Goal: Task Accomplishment & Management: Complete application form

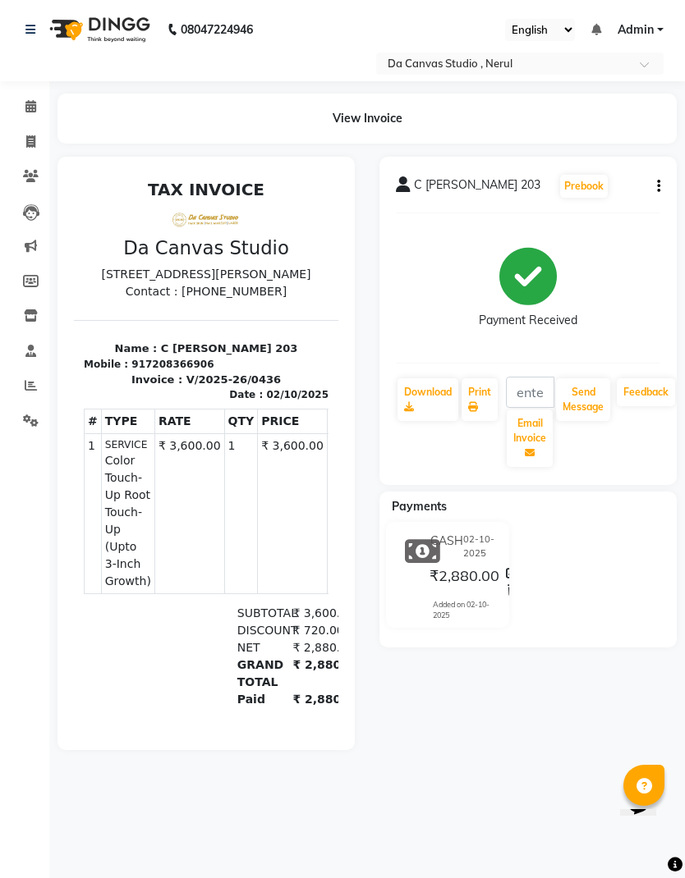
click at [39, 137] on span at bounding box center [30, 142] width 29 height 19
select select "7260"
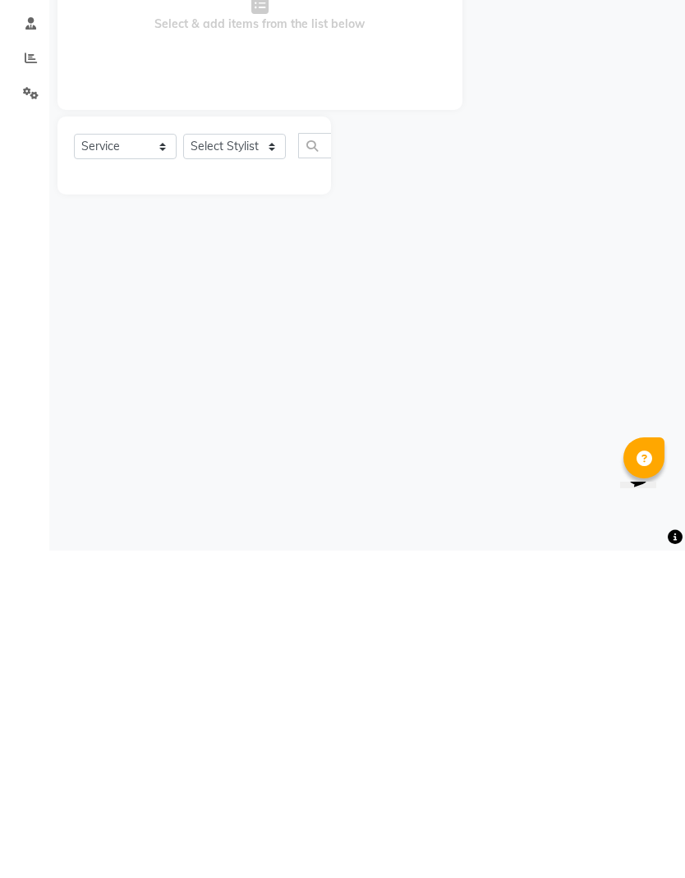
select select "membership"
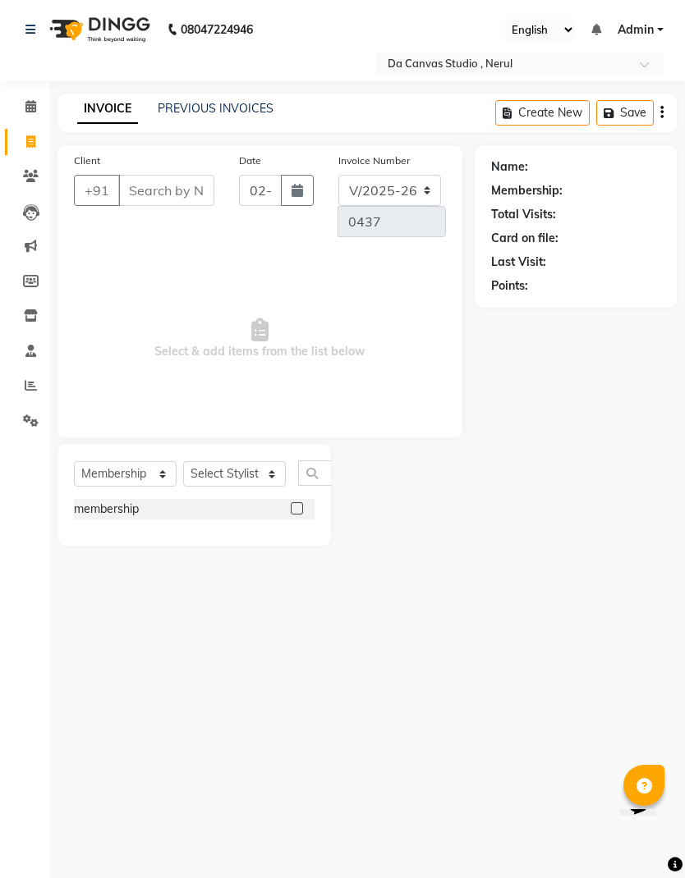
click at [158, 183] on input "Client" at bounding box center [166, 190] width 96 height 31
type input "9892864939"
click at [126, 213] on span "Add Client" at bounding box center [115, 221] width 65 height 16
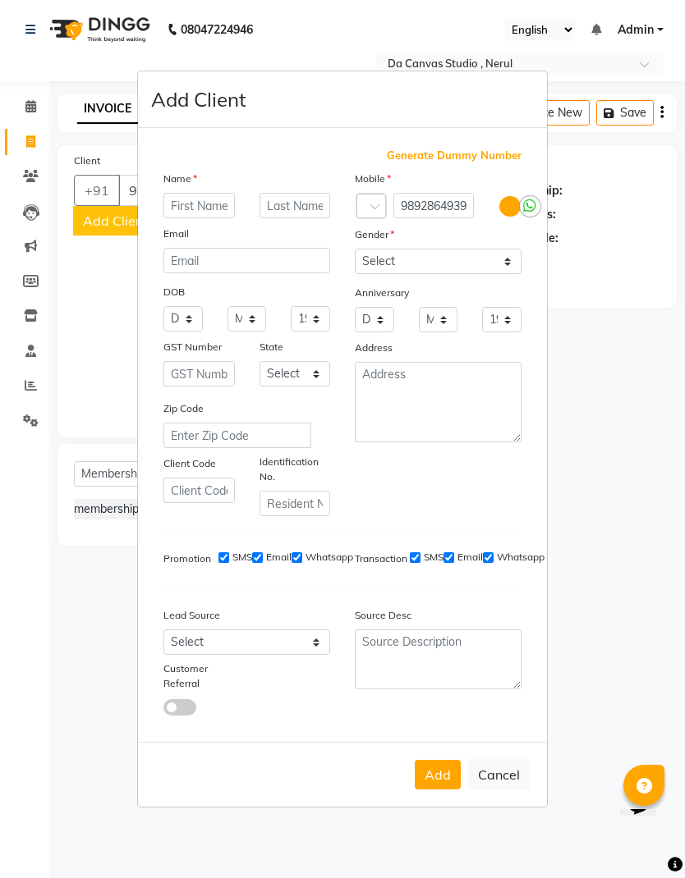
click at [202, 218] on input "text" at bounding box center [198, 205] width 71 height 25
type input "Neha"
click at [424, 274] on select "Select [DEMOGRAPHIC_DATA] [DEMOGRAPHIC_DATA] Other Prefer Not To Say" at bounding box center [438, 261] width 167 height 25
select select "[DEMOGRAPHIC_DATA]"
click at [415, 790] on button "Add" at bounding box center [438, 775] width 46 height 30
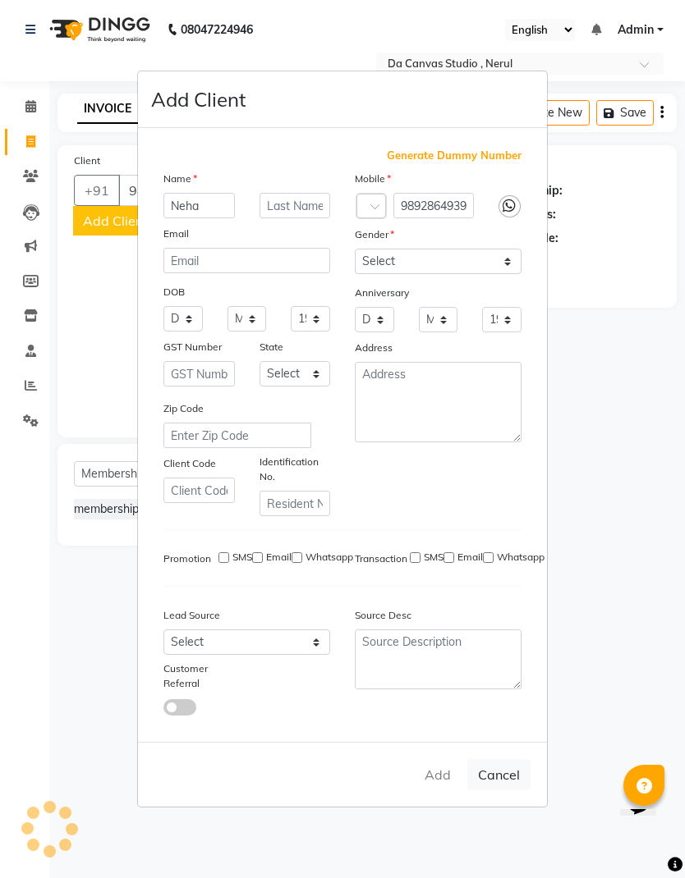
select select
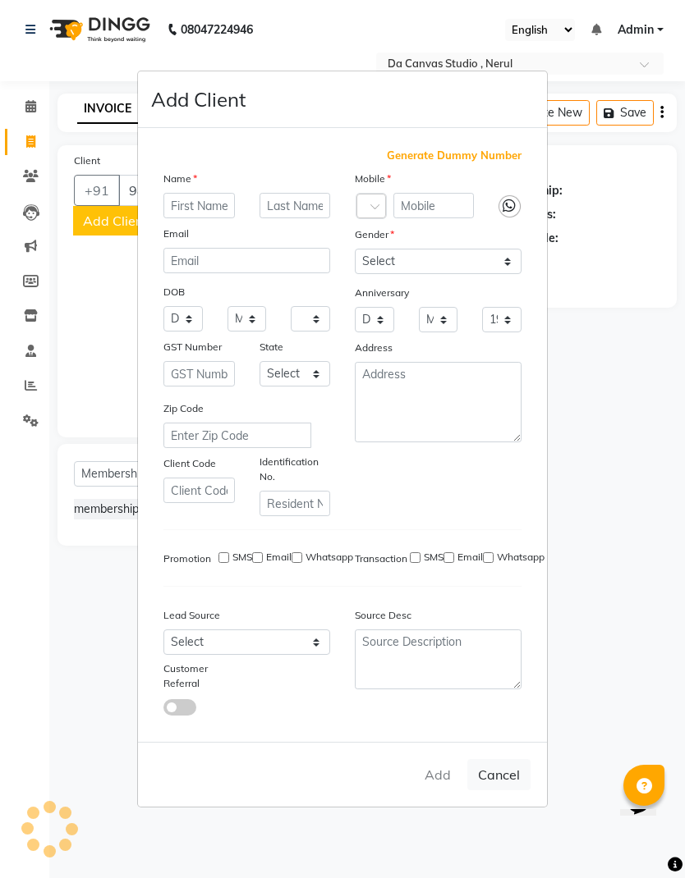
select select
checkbox input "false"
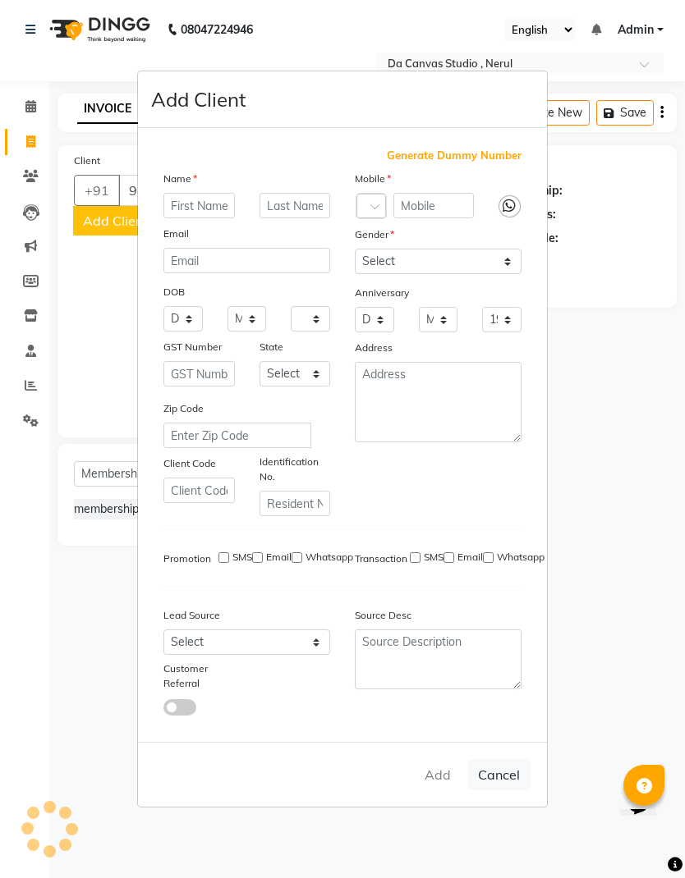
checkbox input "false"
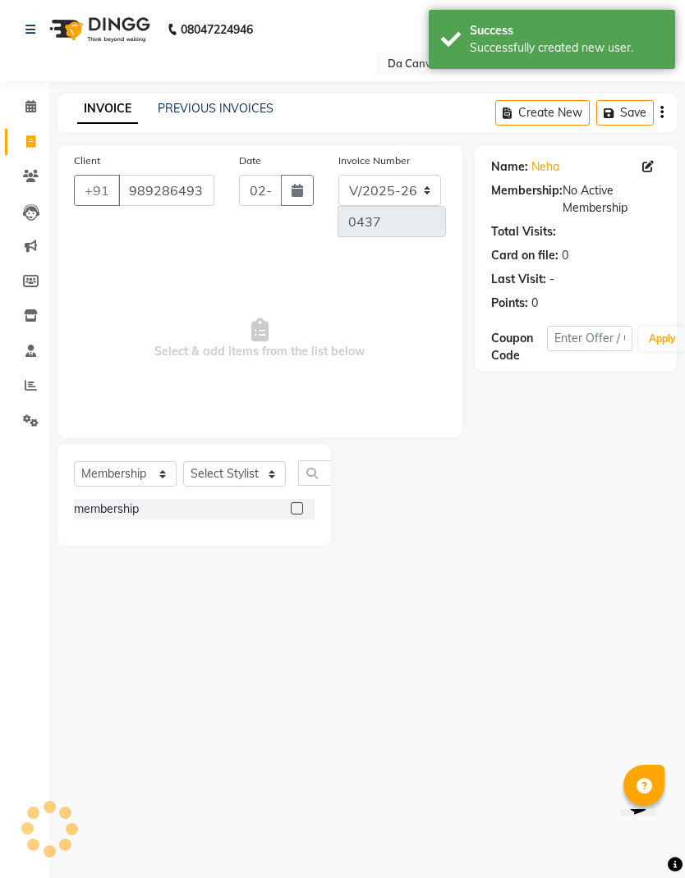
click at [131, 472] on select "Select Service Product Membership Package Voucher Prepaid Gift Card" at bounding box center [125, 473] width 103 height 25
select select "service"
click at [245, 472] on select "Select Stylist Aasma Armaan Farmaan Fatima [PERSON_NAME] [PERSON_NAME] [PERSON_…" at bounding box center [234, 473] width 103 height 25
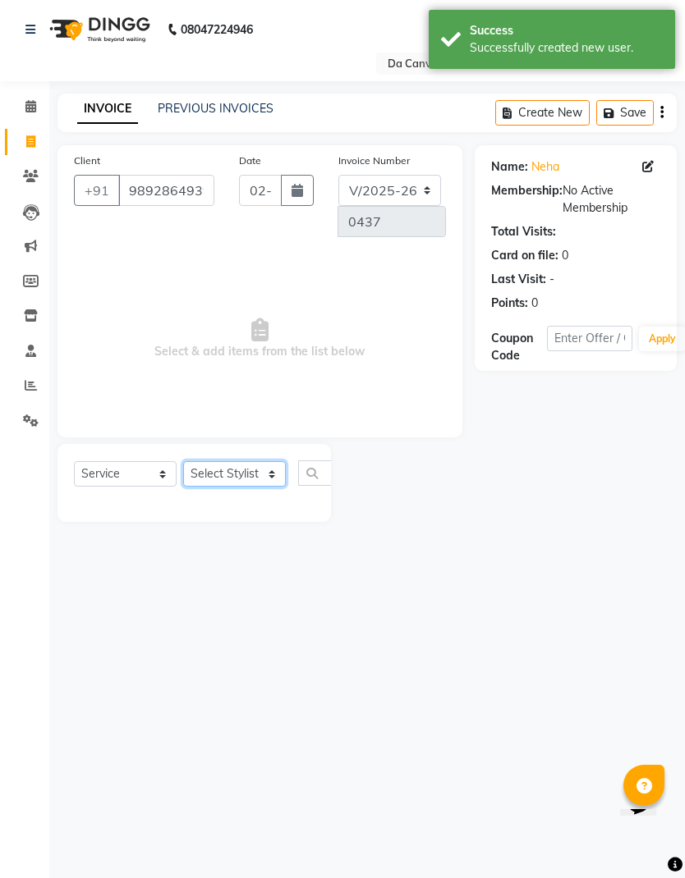
click at [257, 472] on select "Select Stylist Aasma Armaan Farmaan Fatima [PERSON_NAME] [PERSON_NAME] [PERSON_…" at bounding box center [234, 473] width 103 height 25
select select "62371"
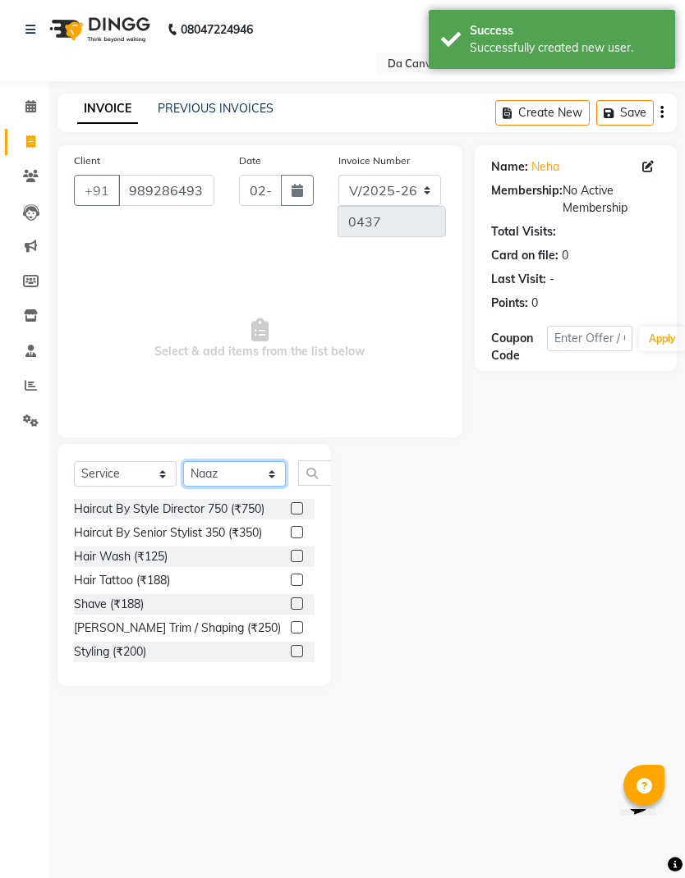
click at [253, 470] on select "Select Stylist Aasma Armaan Farmaan Fatima [PERSON_NAME] [PERSON_NAME] [PERSON_…" at bounding box center [234, 473] width 103 height 25
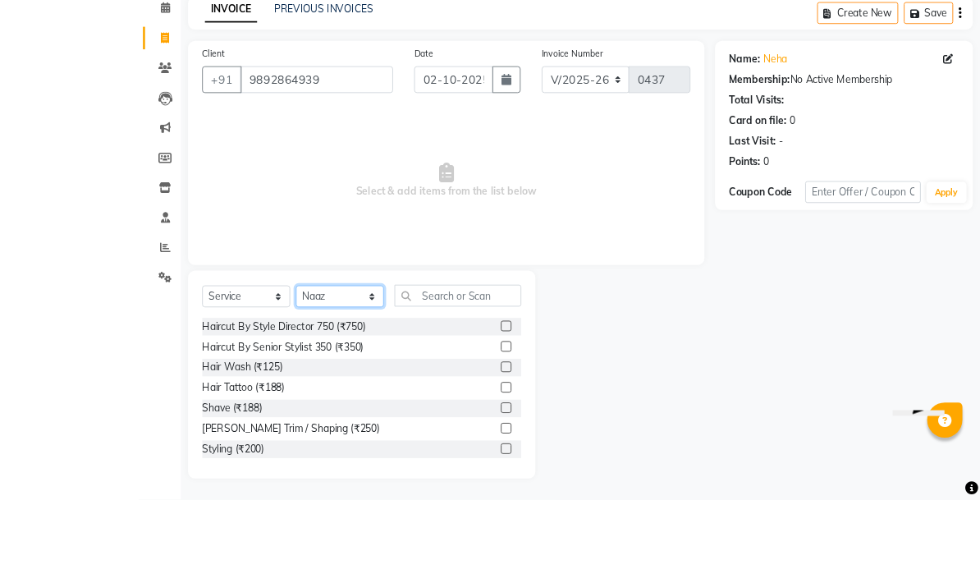
scroll to position [75, 0]
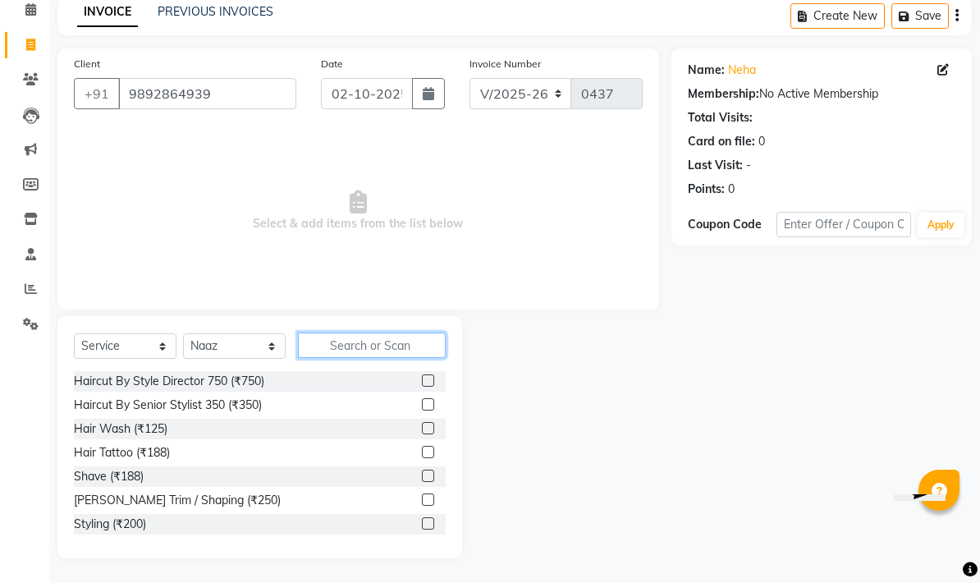
click at [398, 348] on input "text" at bounding box center [372, 345] width 148 height 25
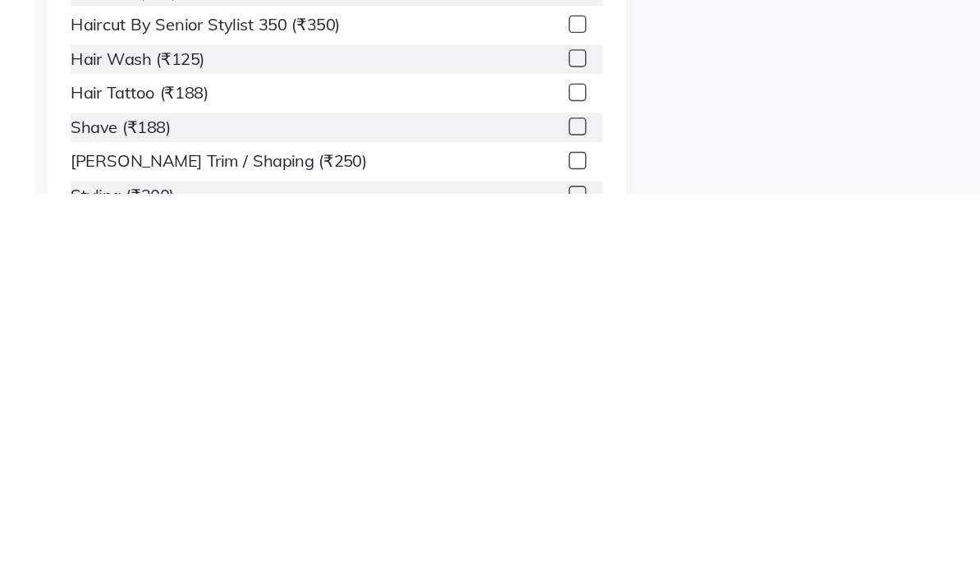
scroll to position [16, 0]
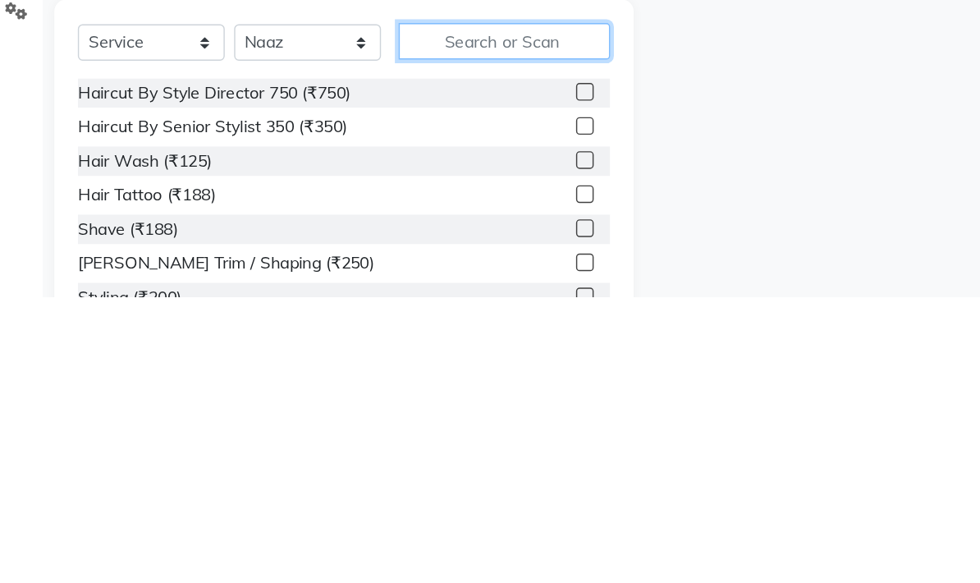
click at [360, 392] on input "text" at bounding box center [372, 404] width 148 height 25
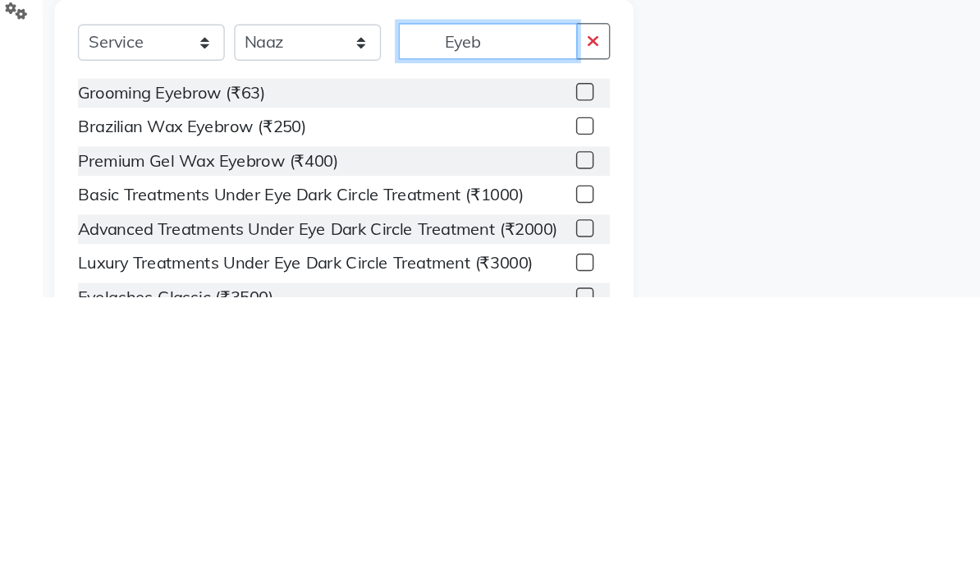
scroll to position [0, 0]
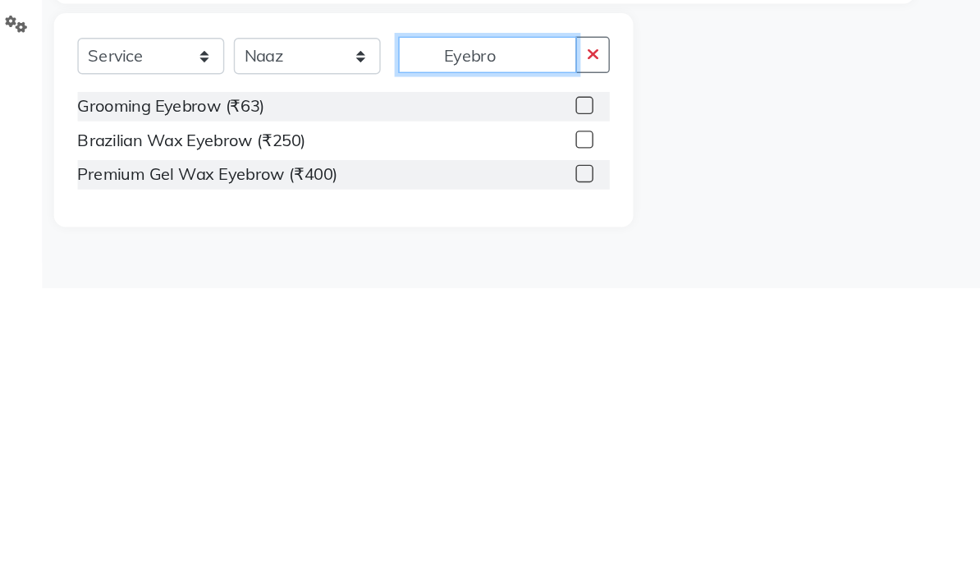
type input "Eyebro"
click at [422, 449] on label at bounding box center [428, 455] width 12 height 12
click at [422, 451] on input "checkbox" at bounding box center [427, 456] width 11 height 11
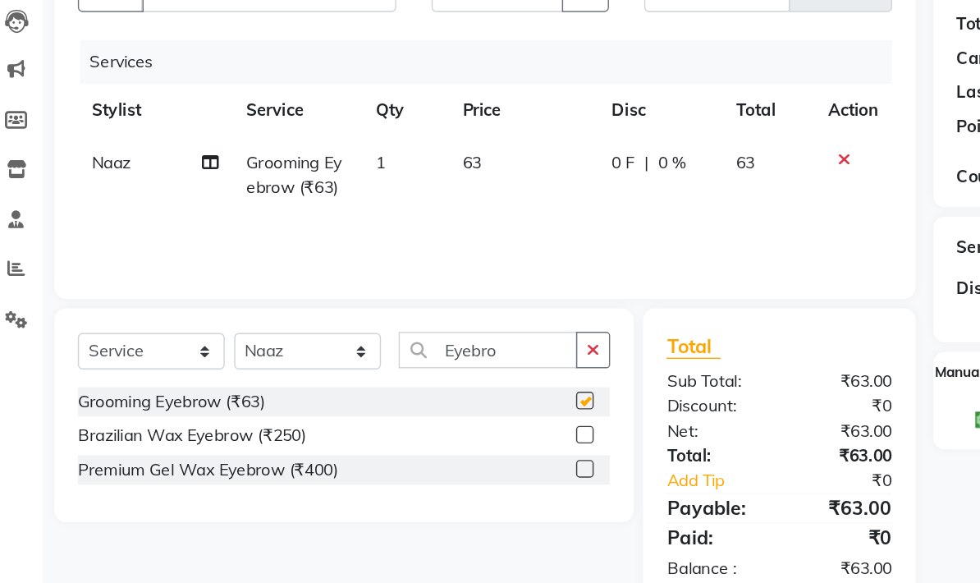
checkbox input "false"
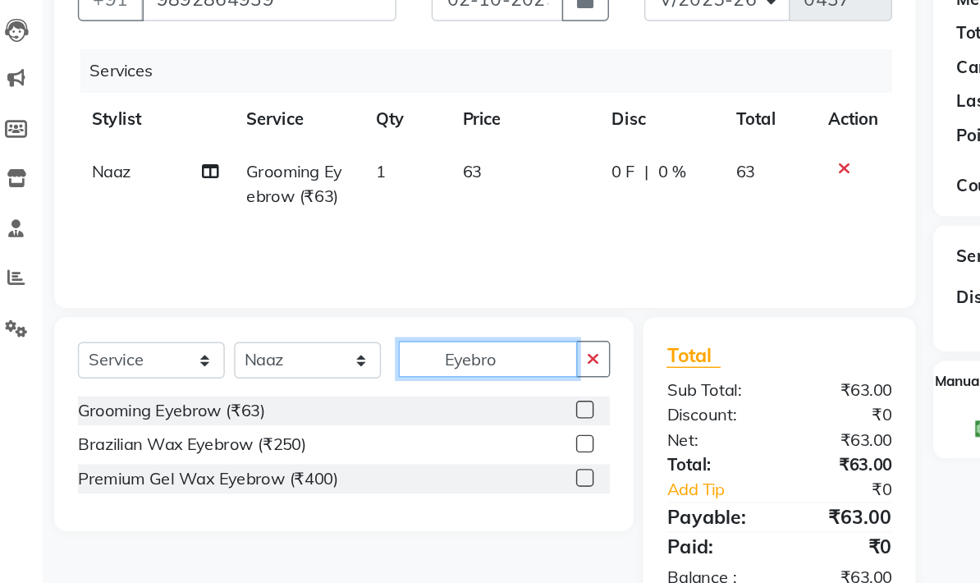
click at [367, 368] on input "Eyebro" at bounding box center [360, 380] width 125 height 25
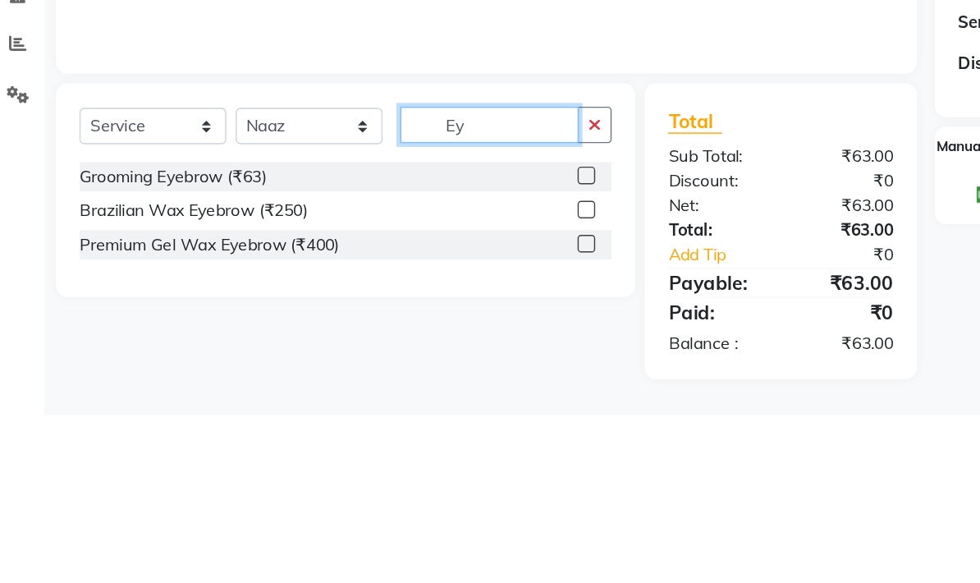
type input "E"
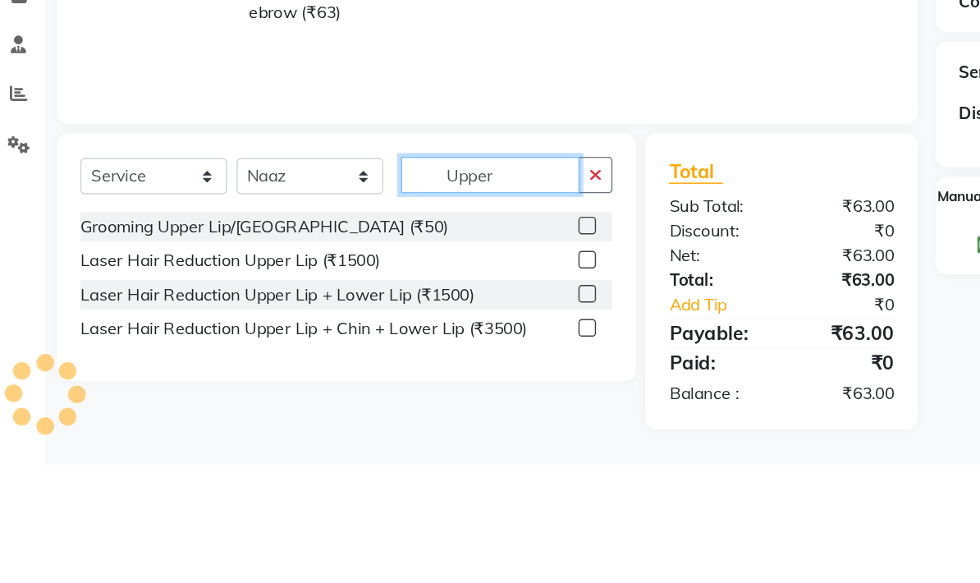
type input "Upper"
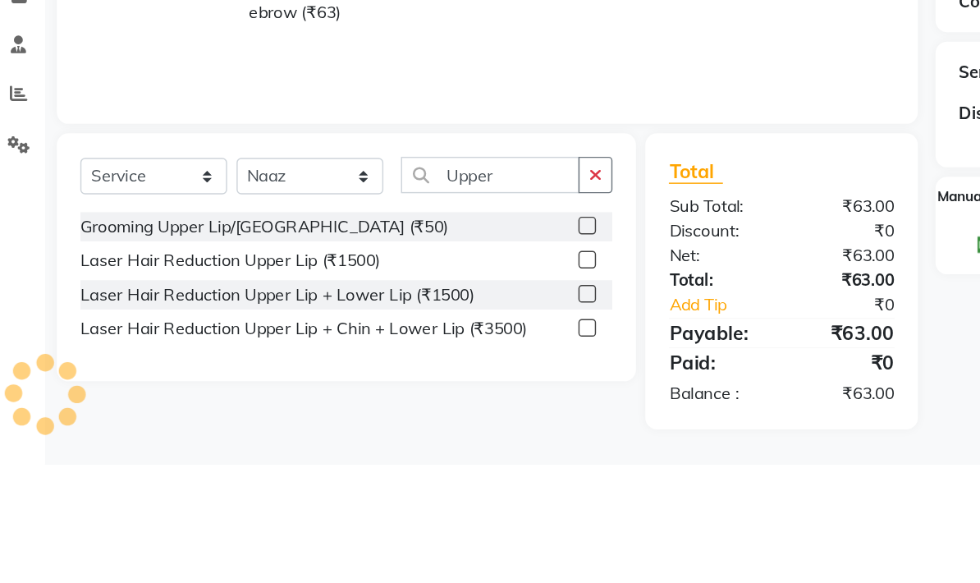
click at [422, 410] on label at bounding box center [428, 416] width 12 height 12
click at [422, 411] on input "checkbox" at bounding box center [427, 416] width 11 height 11
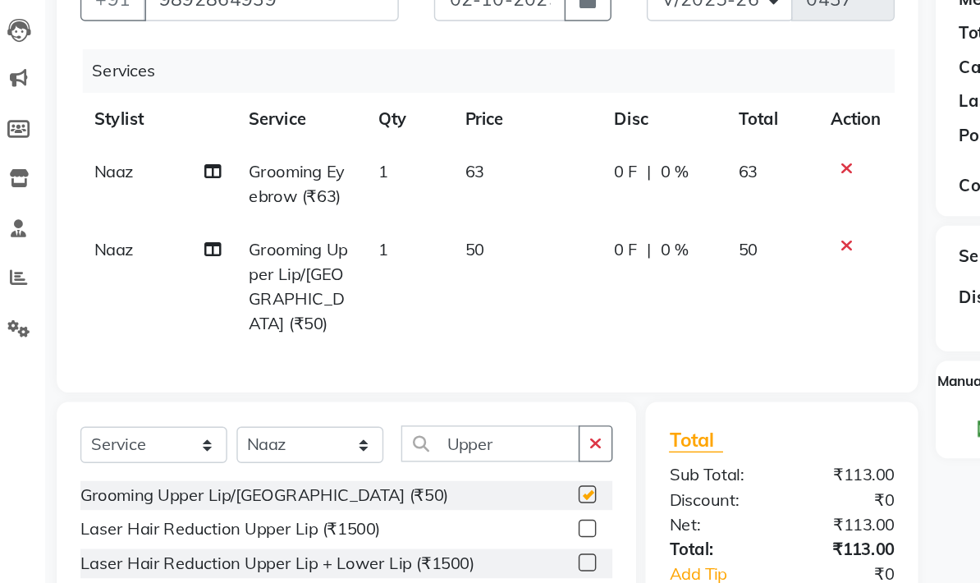
checkbox input "false"
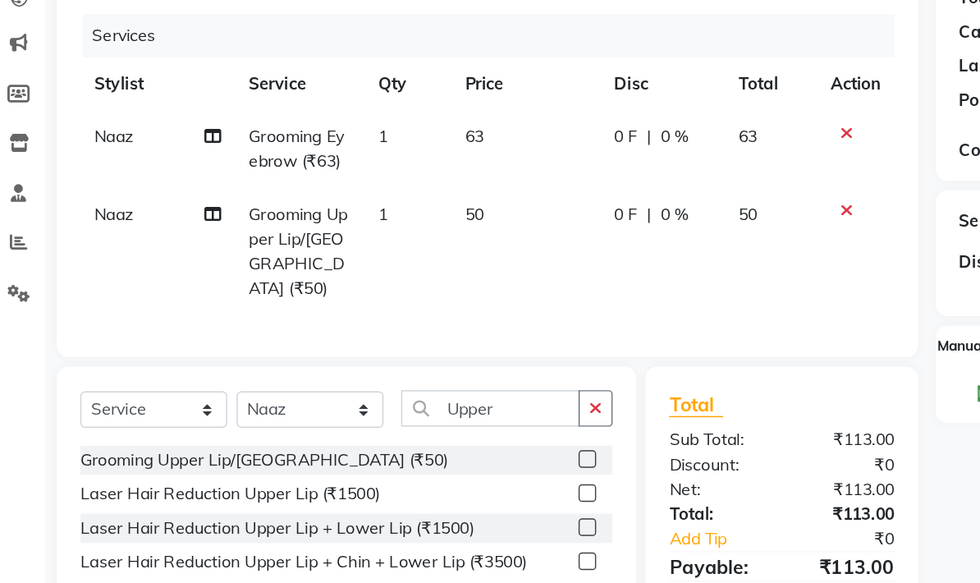
scroll to position [66, 0]
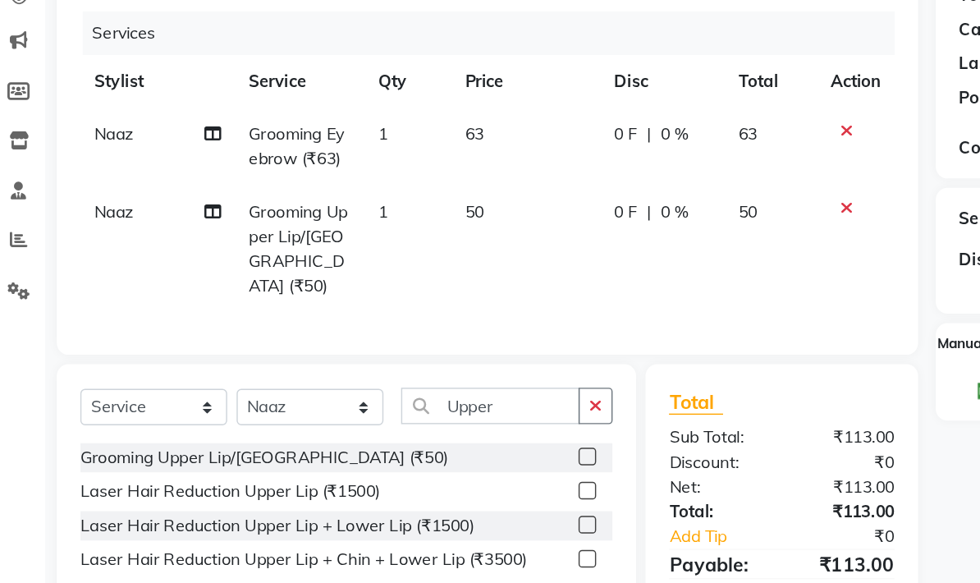
click at [340, 259] on td "50" at bounding box center [385, 303] width 104 height 89
select select "62371"
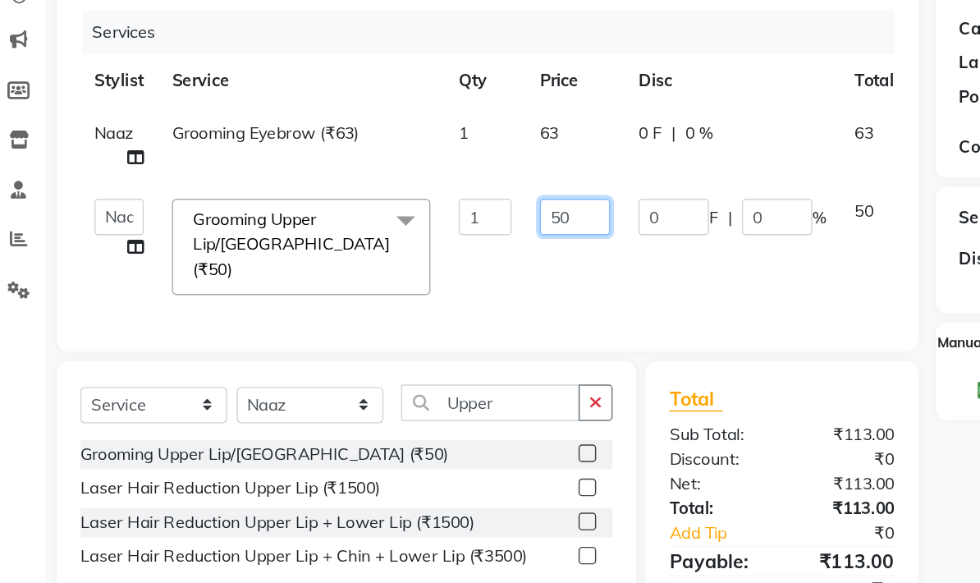
click at [401, 268] on input "50" at bounding box center [419, 280] width 49 height 25
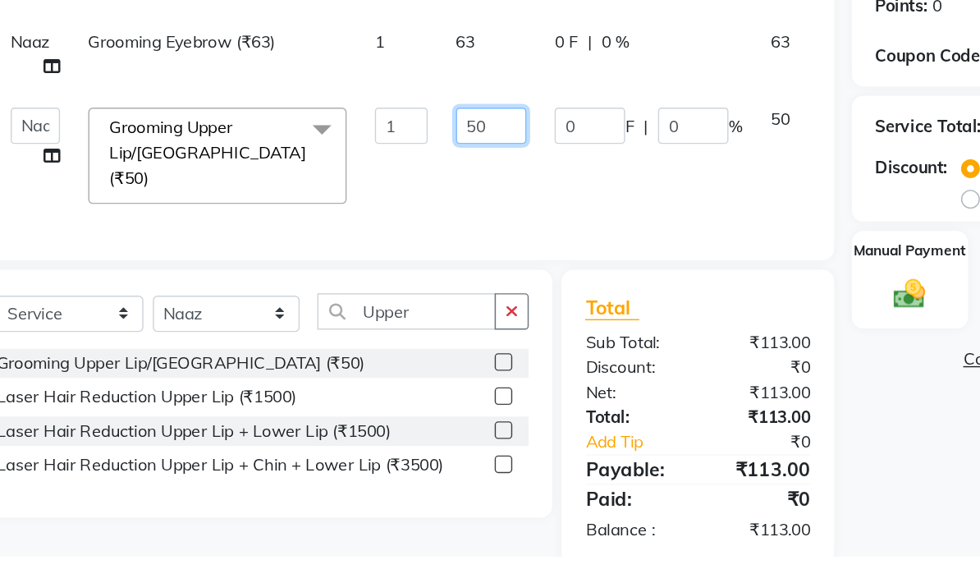
type input "5"
type input "40"
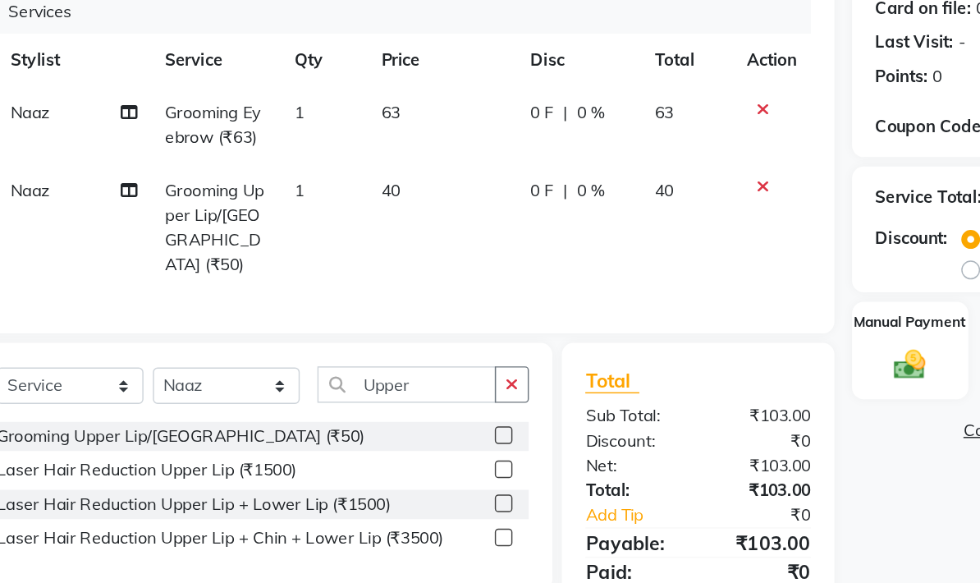
click at [333, 245] on td "40" at bounding box center [385, 289] width 104 height 89
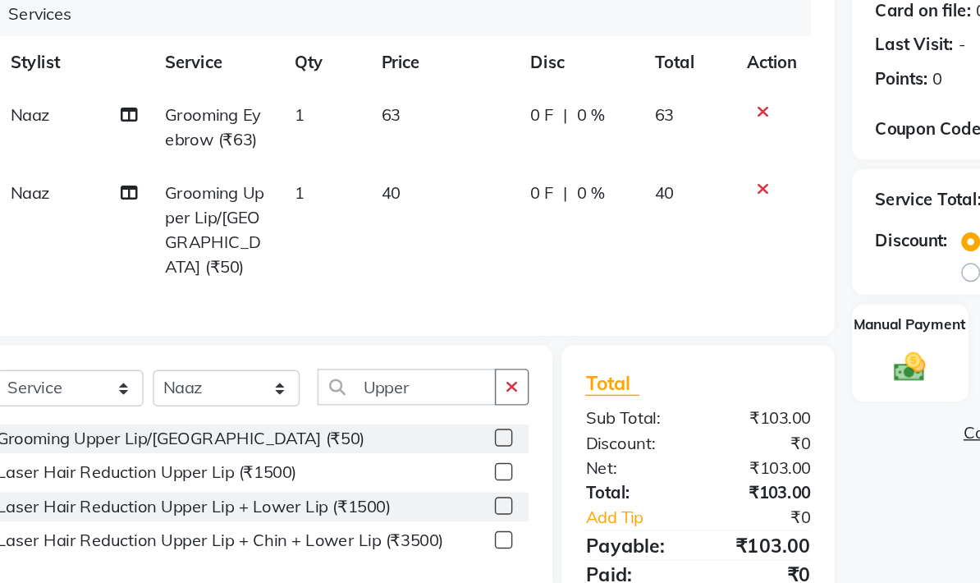
select select "62371"
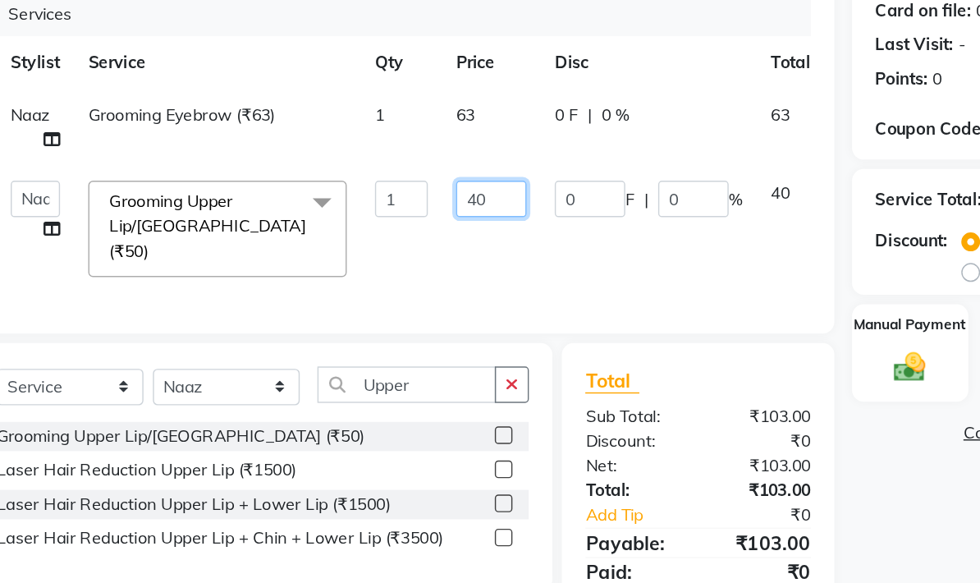
click at [395, 256] on input "40" at bounding box center [419, 268] width 49 height 25
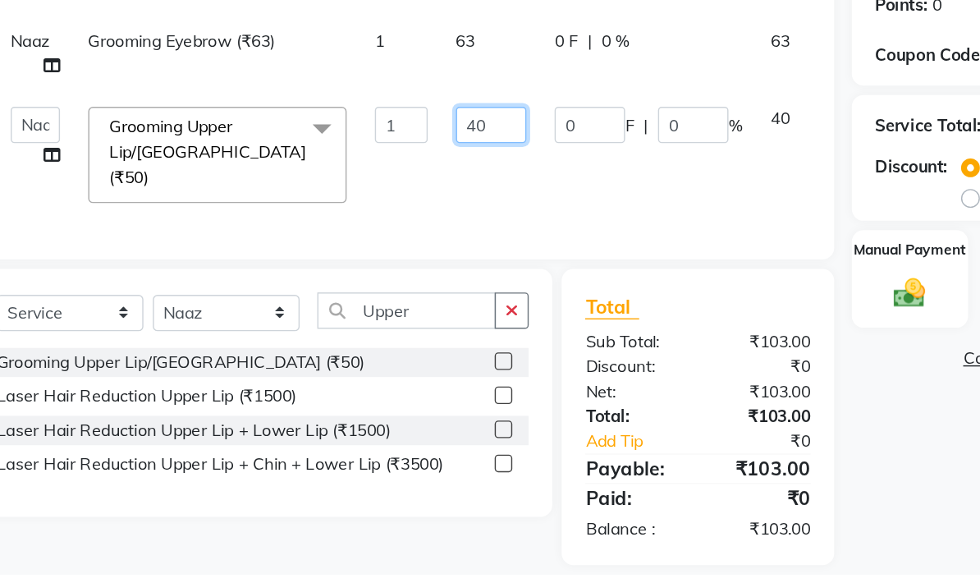
type input "4"
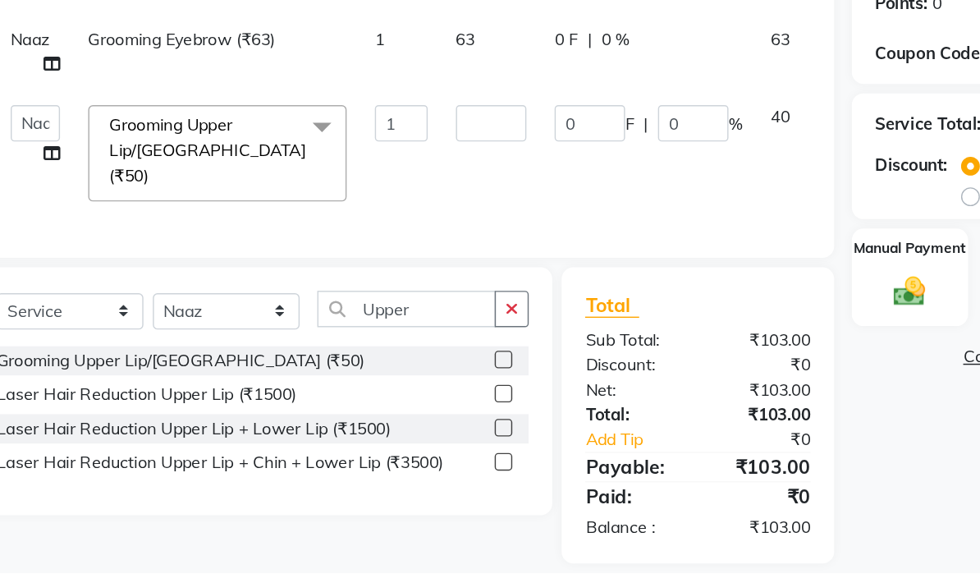
click at [385, 192] on td "63" at bounding box center [419, 219] width 69 height 54
select select "62371"
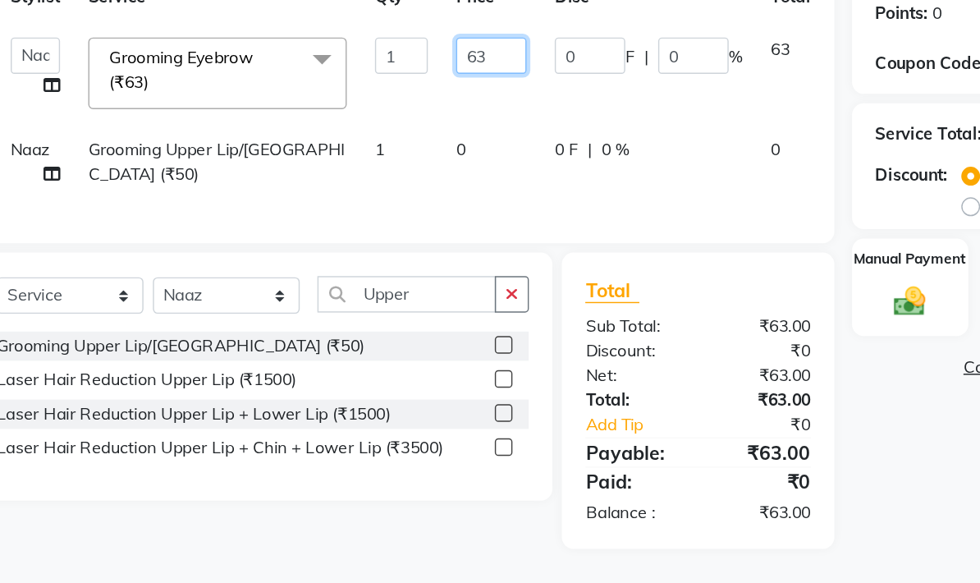
click at [395, 202] on input "63" at bounding box center [419, 214] width 49 height 25
type input "6"
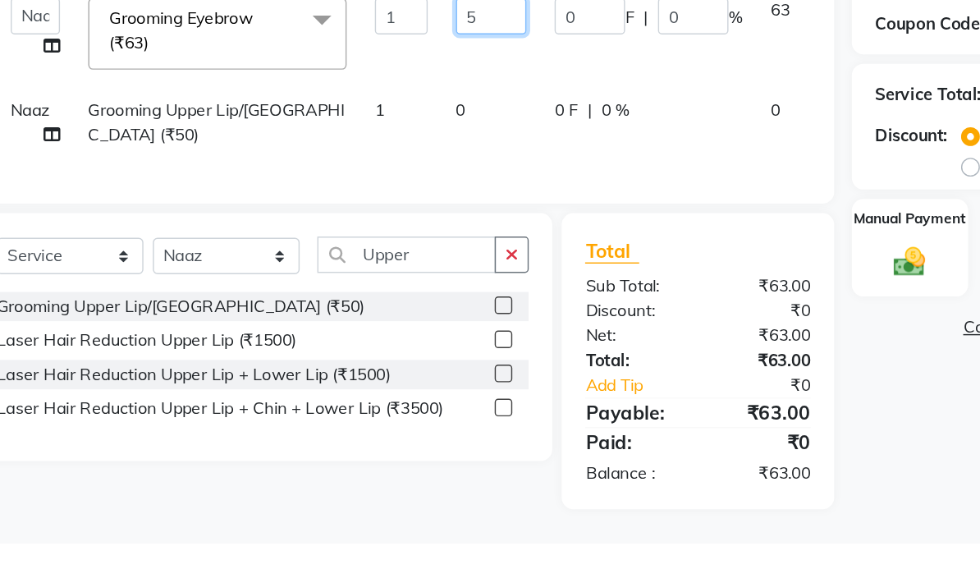
type input "50"
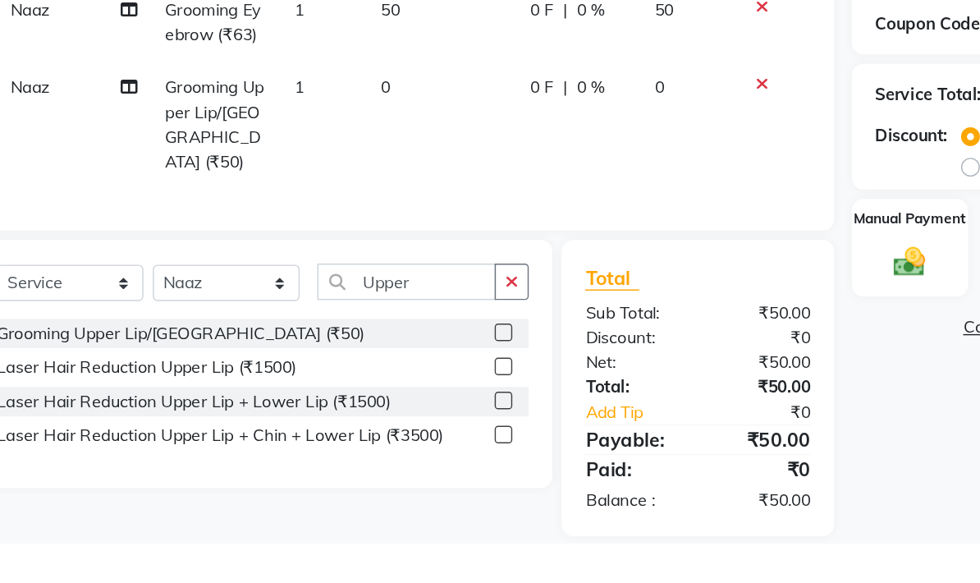
scroll to position [80, 0]
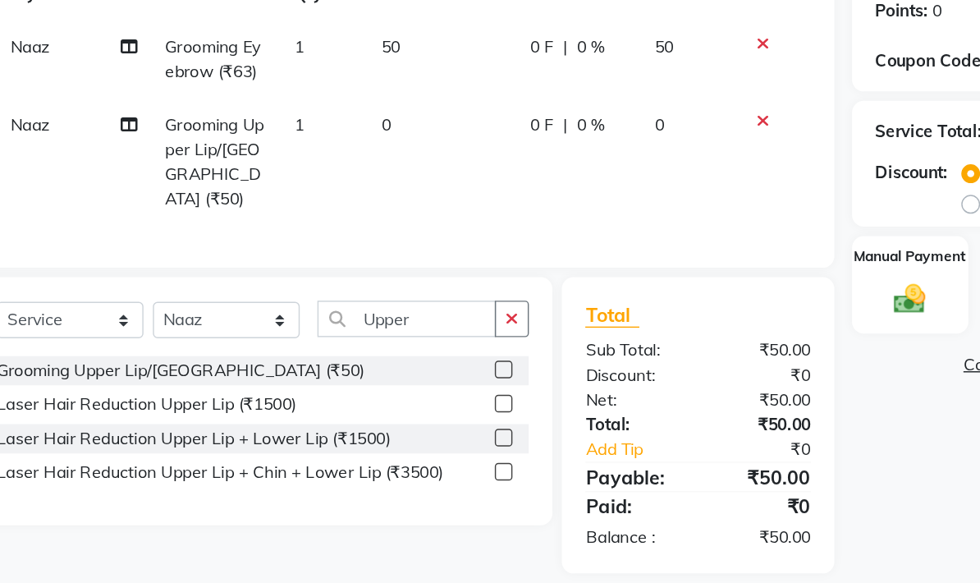
click at [333, 245] on td "0" at bounding box center [385, 289] width 104 height 89
select select "62371"
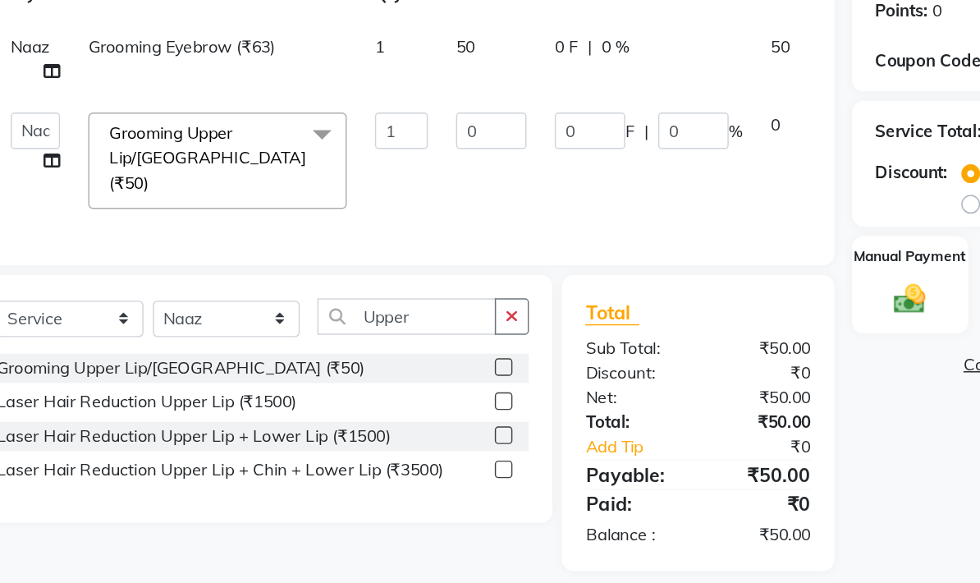
scroll to position [79, 0]
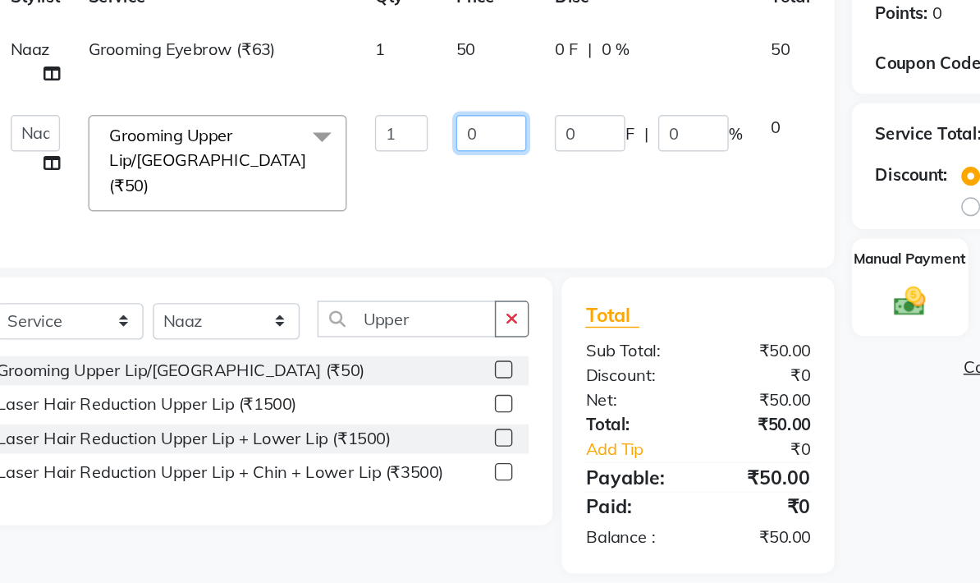
click at [395, 256] on input "0" at bounding box center [419, 268] width 49 height 25
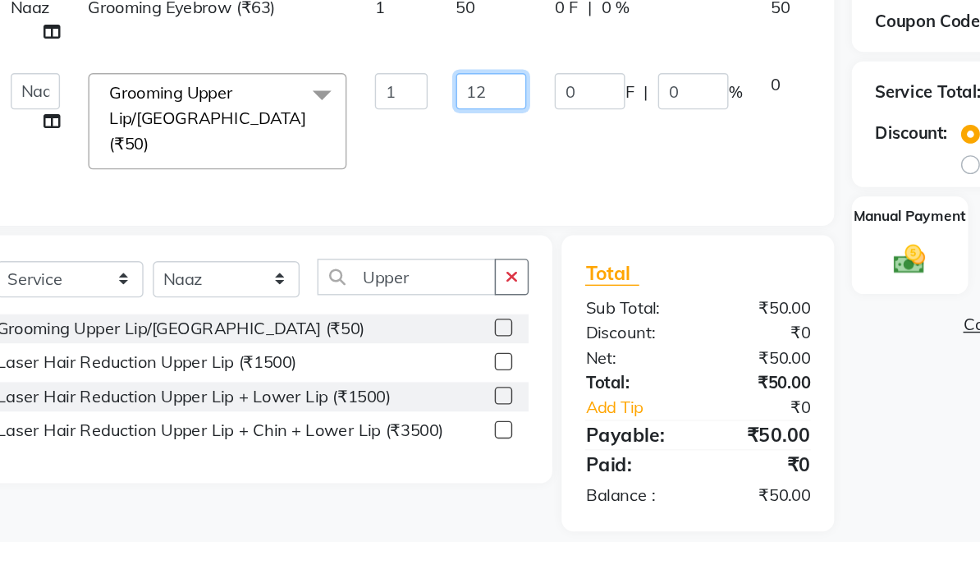
type input "120"
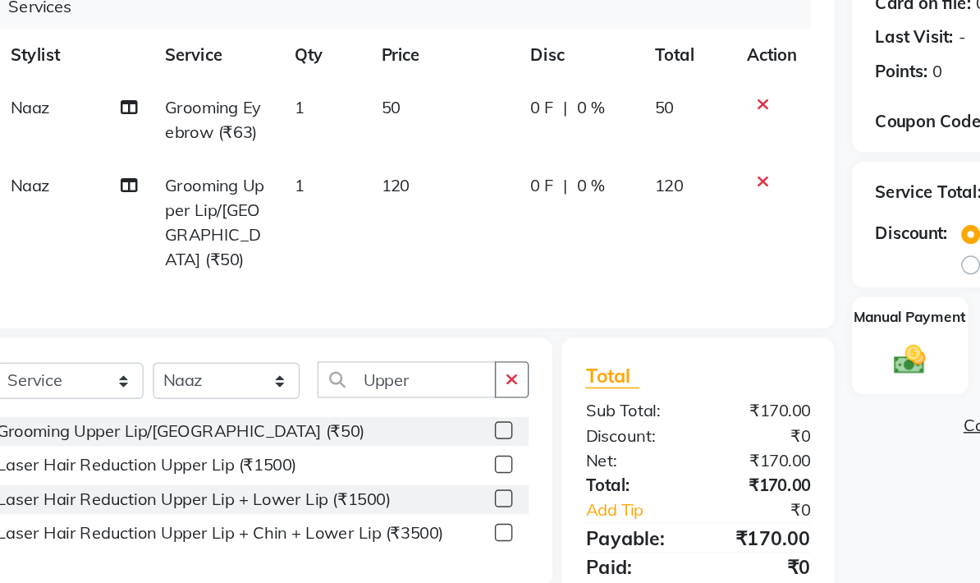
scroll to position [81, 0]
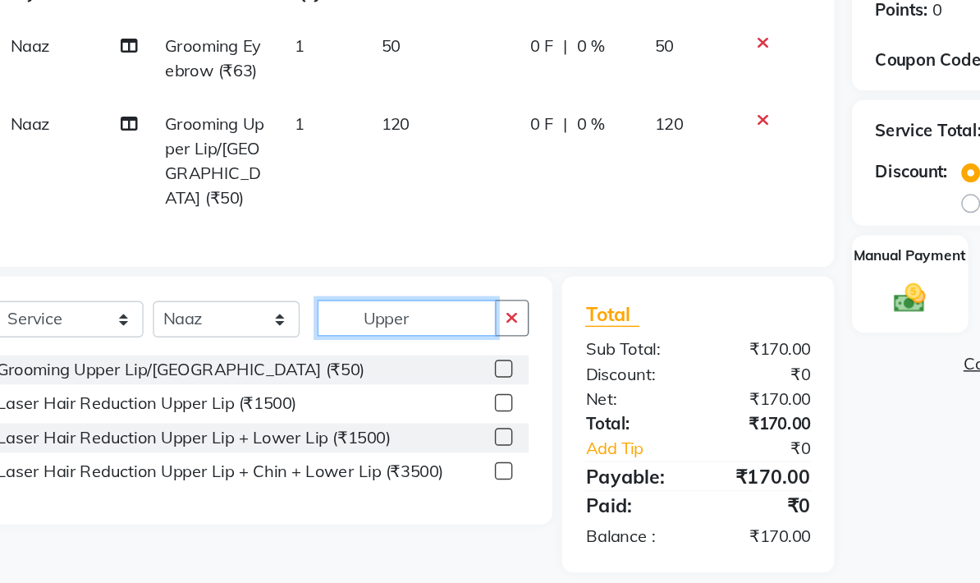
click at [302, 385] on input "Upper" at bounding box center [360, 397] width 125 height 25
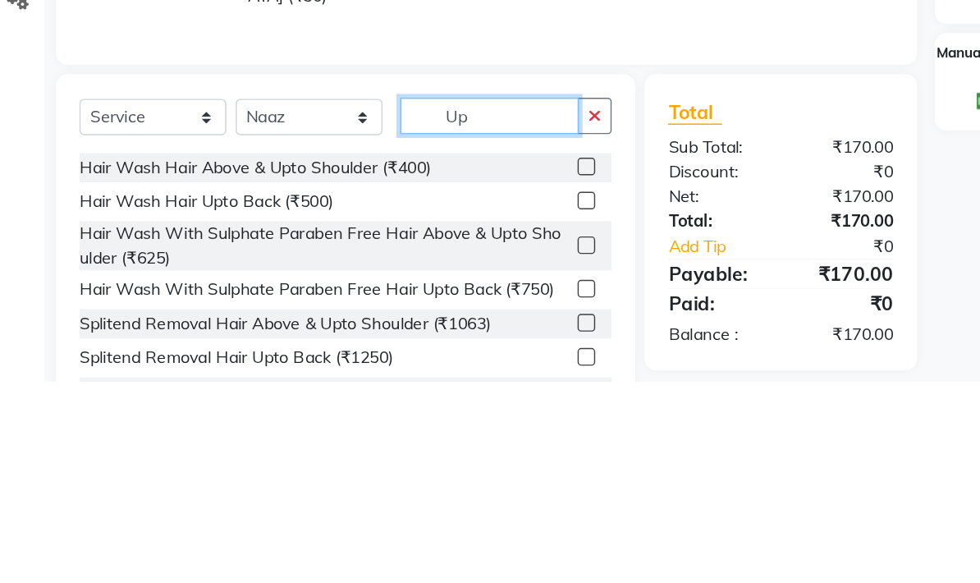
type input "U"
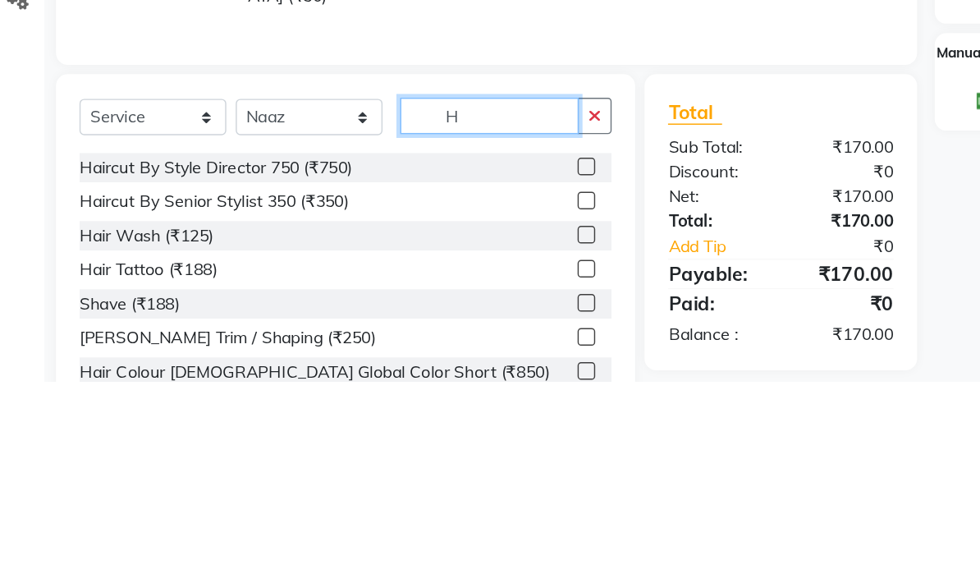
type input "H"
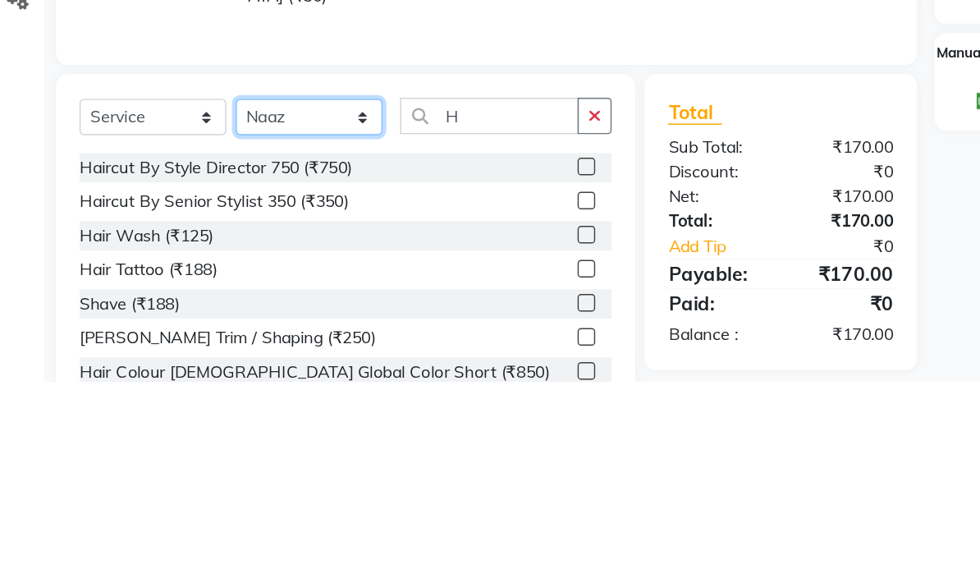
click at [205, 386] on select "Select Stylist Aasma Armaan Farmaan Fatima [PERSON_NAME] [PERSON_NAME] [PERSON_…" at bounding box center [234, 398] width 103 height 25
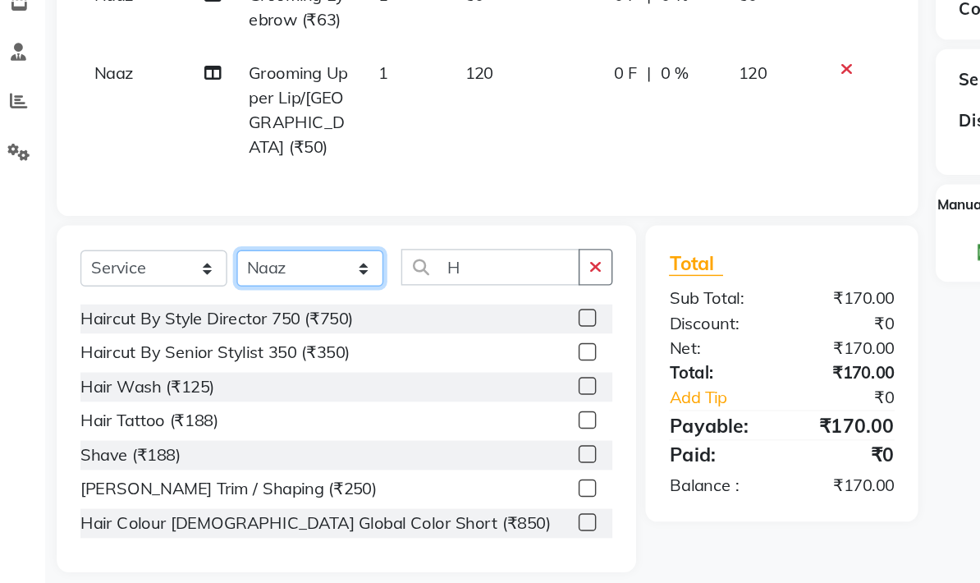
select select "62367"
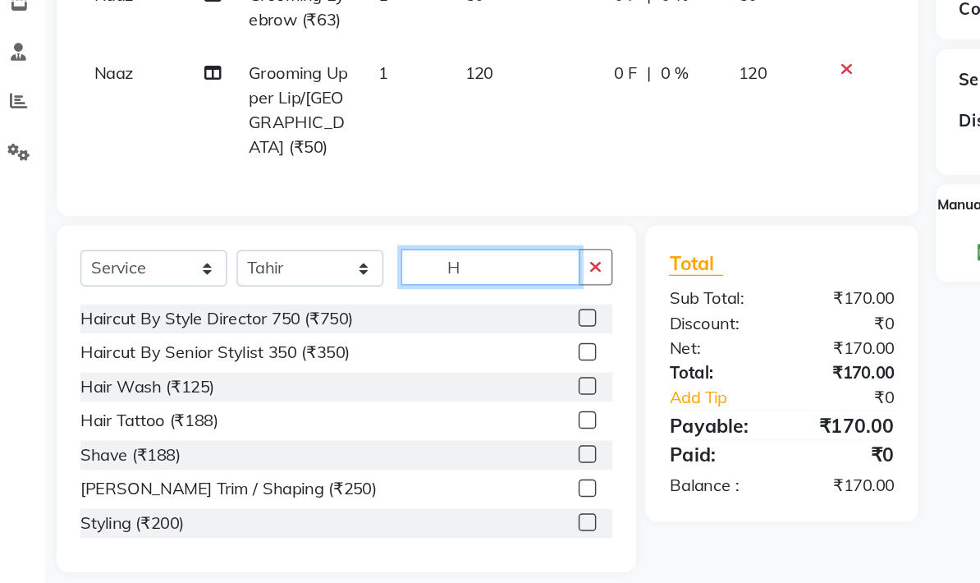
click at [353, 350] on input "H" at bounding box center [360, 362] width 125 height 25
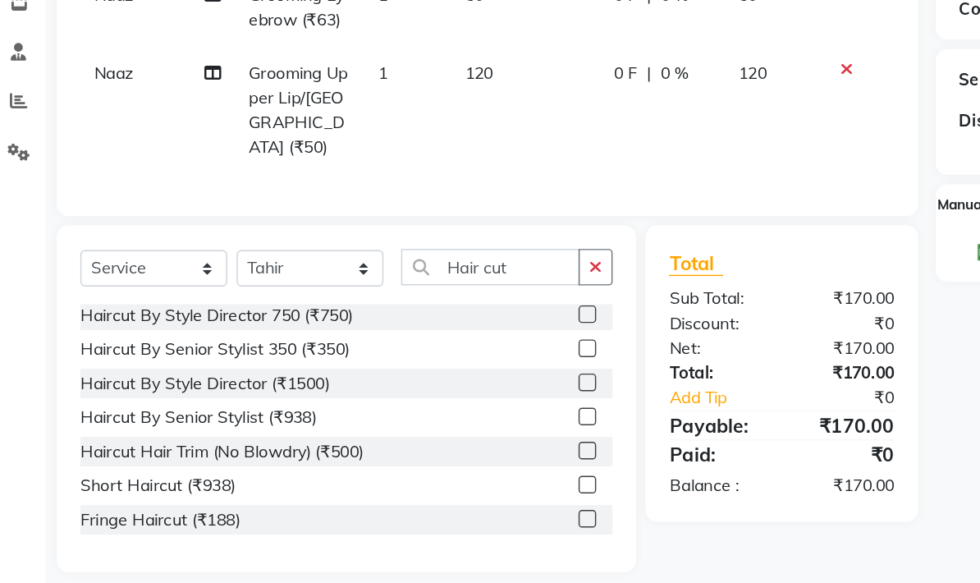
scroll to position [2, 0]
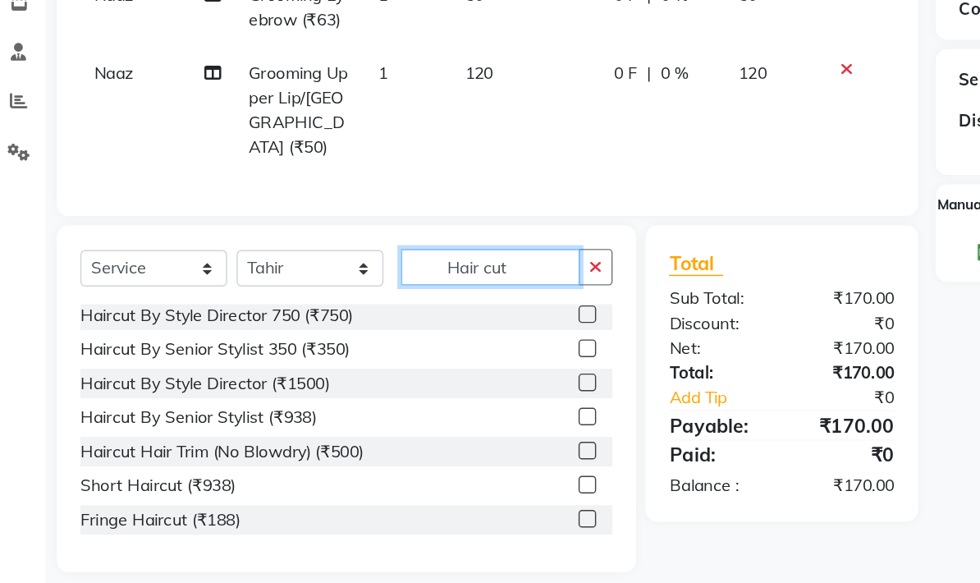
type input "Hair cut"
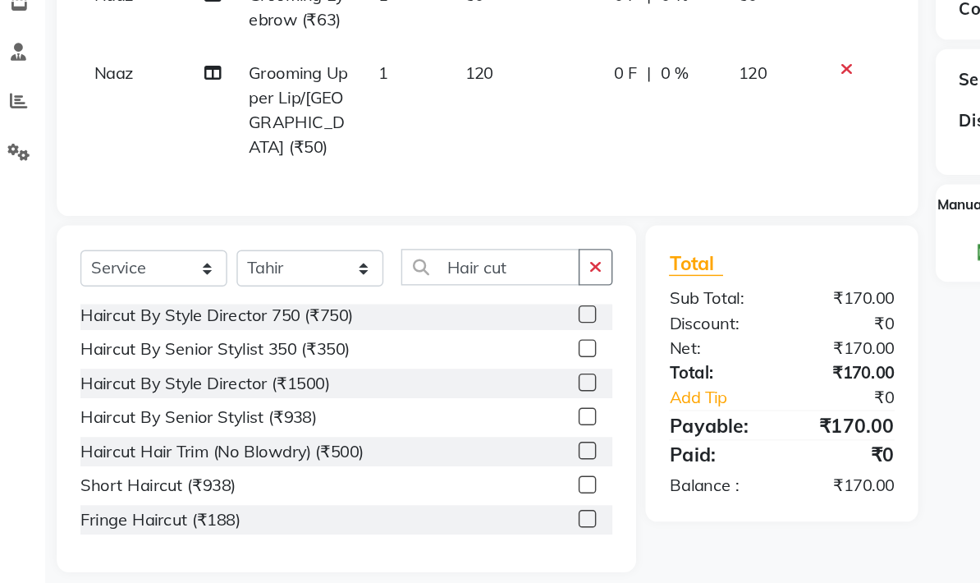
click at [422, 437] on label at bounding box center [428, 443] width 12 height 12
click at [422, 438] on input "checkbox" at bounding box center [427, 443] width 11 height 11
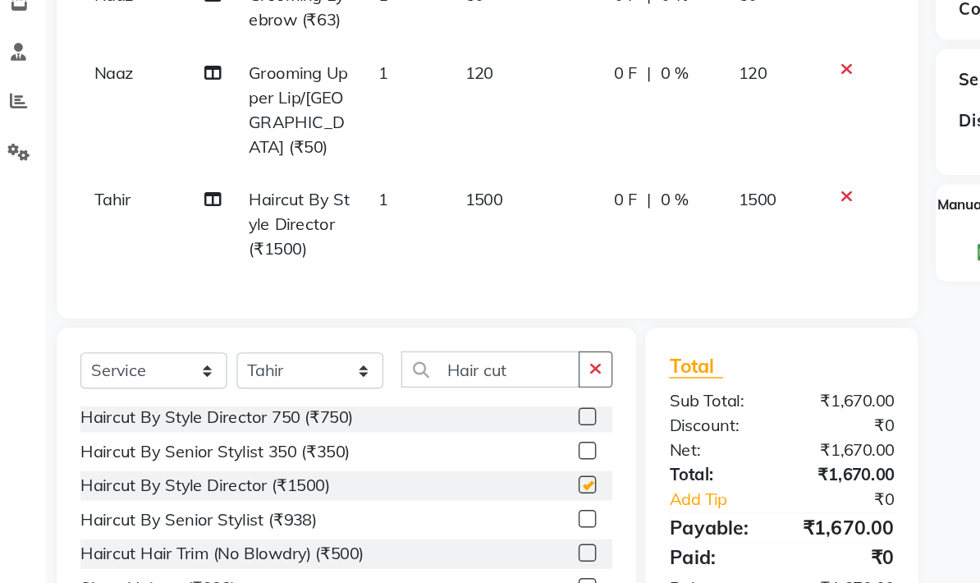
checkbox input "false"
click at [350, 308] on span "1500" at bounding box center [355, 315] width 26 height 15
select select "62367"
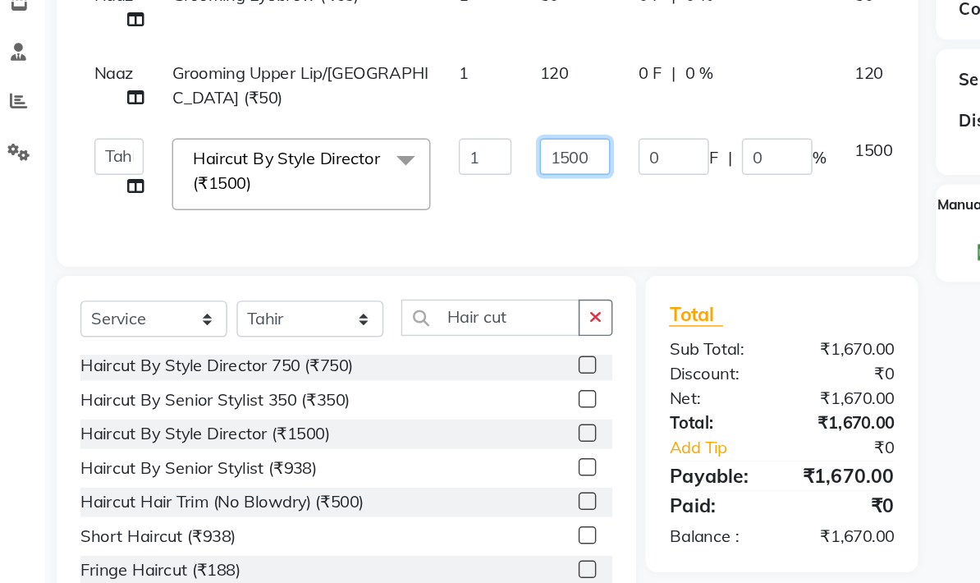
click at [409, 273] on input "1500" at bounding box center [419, 285] width 49 height 25
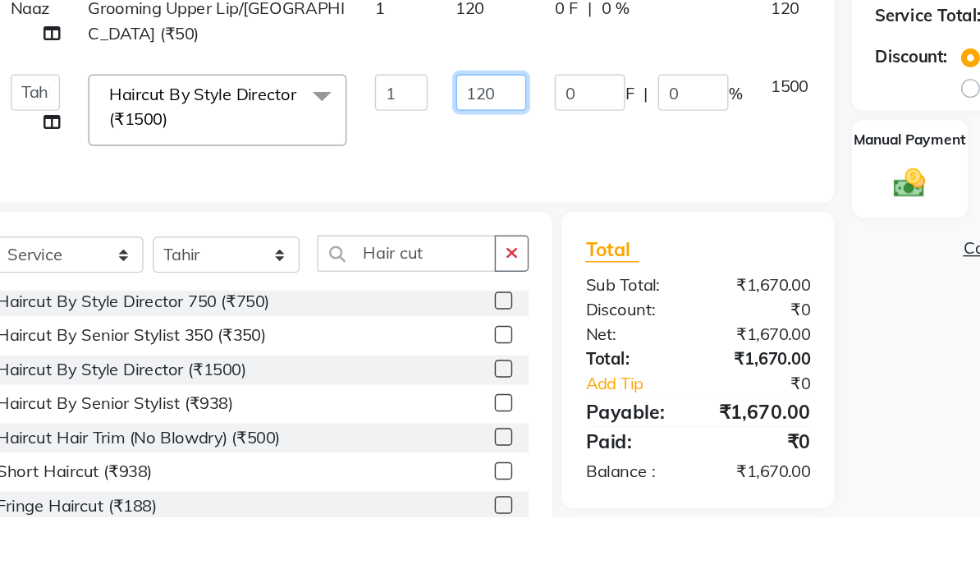
type input "1200"
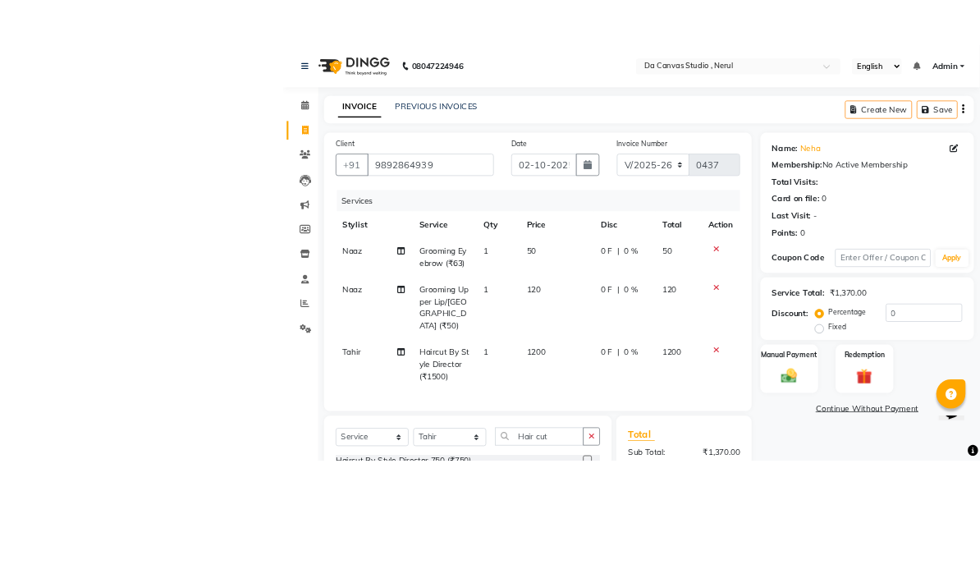
scroll to position [188, 0]
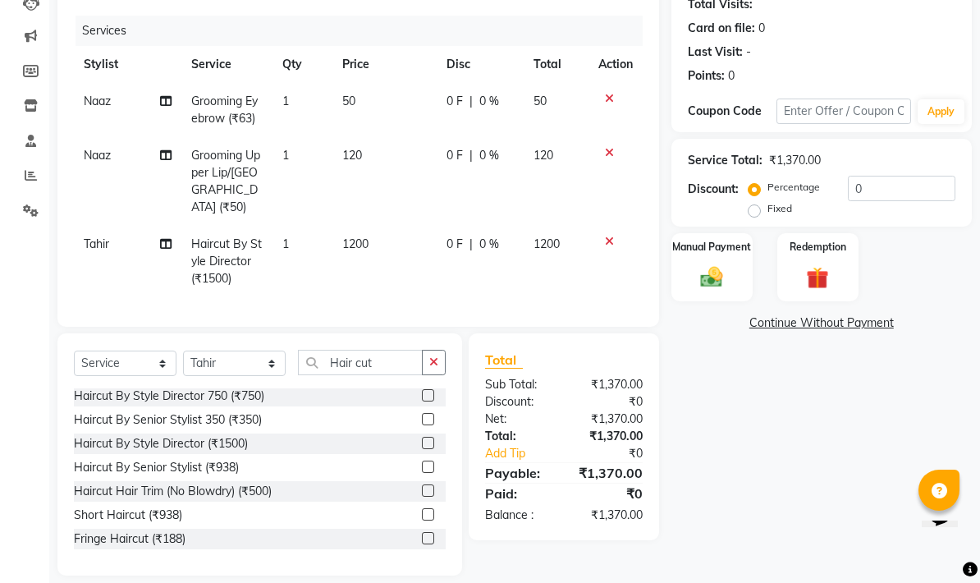
click at [684, 257] on div "Manual Payment" at bounding box center [712, 267] width 81 height 69
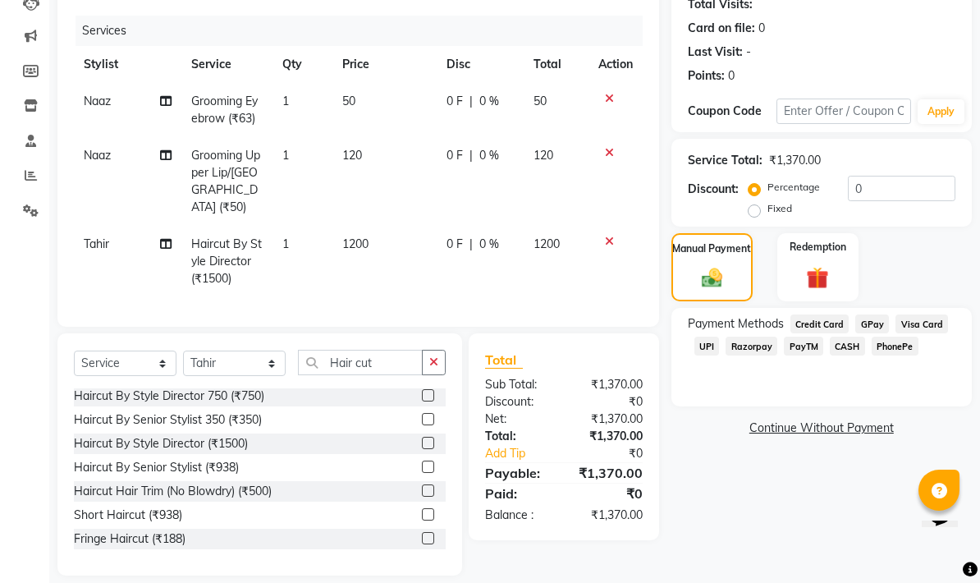
click at [684, 323] on span "GPay" at bounding box center [872, 323] width 34 height 19
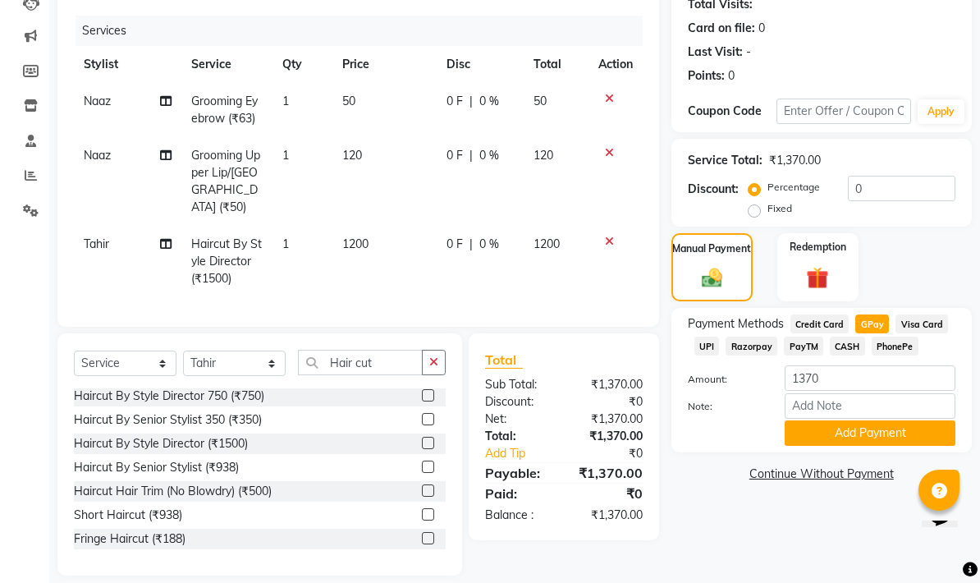
click at [684, 439] on button "Add Payment" at bounding box center [870, 432] width 171 height 25
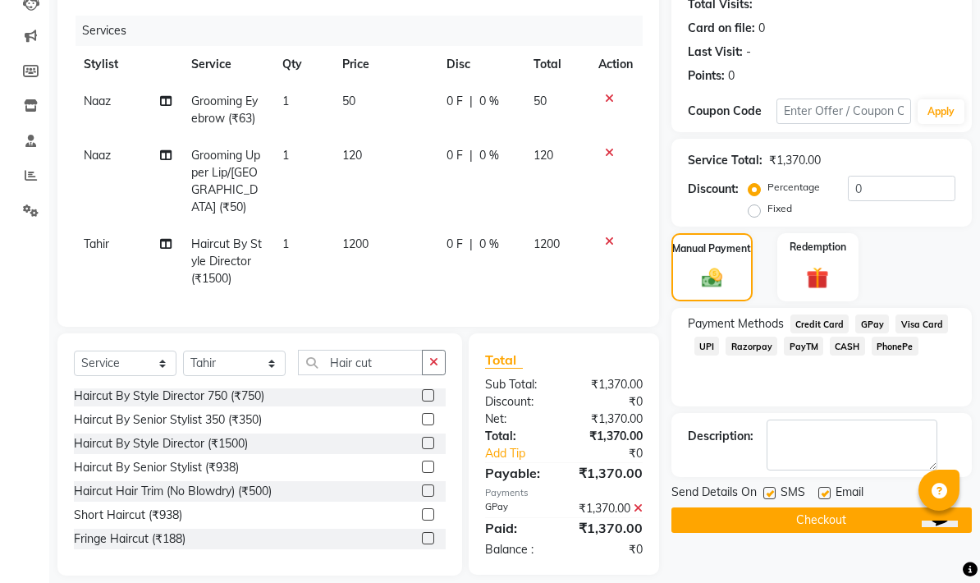
click at [684, 512] on button "Checkout" at bounding box center [822, 519] width 300 height 25
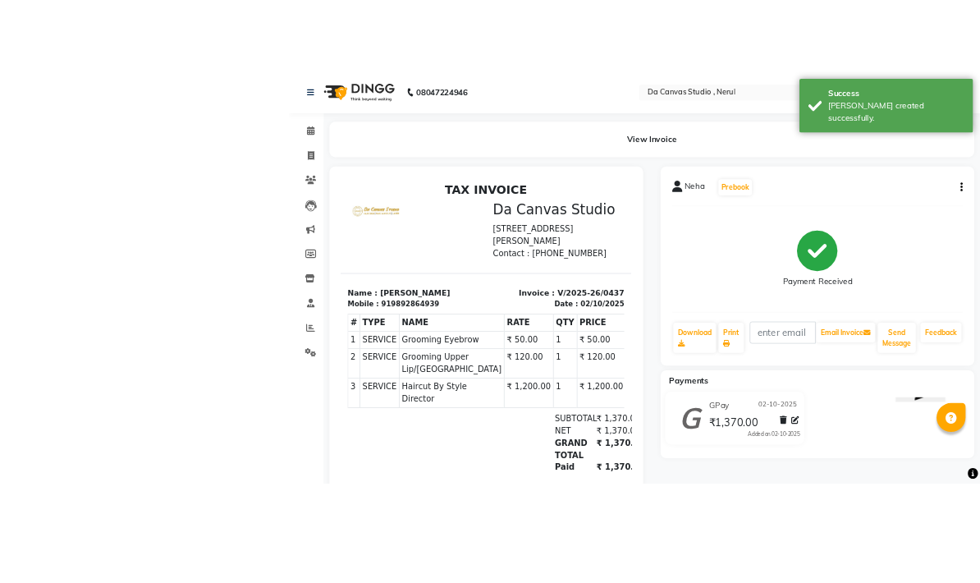
scroll to position [110, 0]
